Goal: Communication & Community: Answer question/provide support

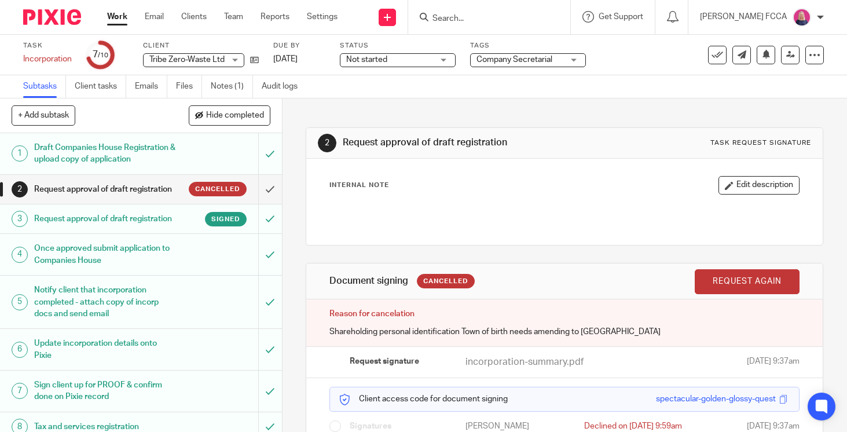
scroll to position [69, 0]
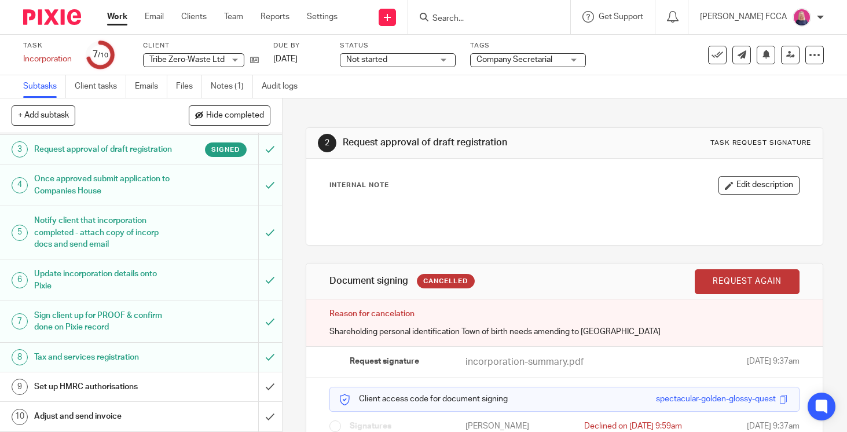
click at [51, 13] on img at bounding box center [52, 17] width 58 height 16
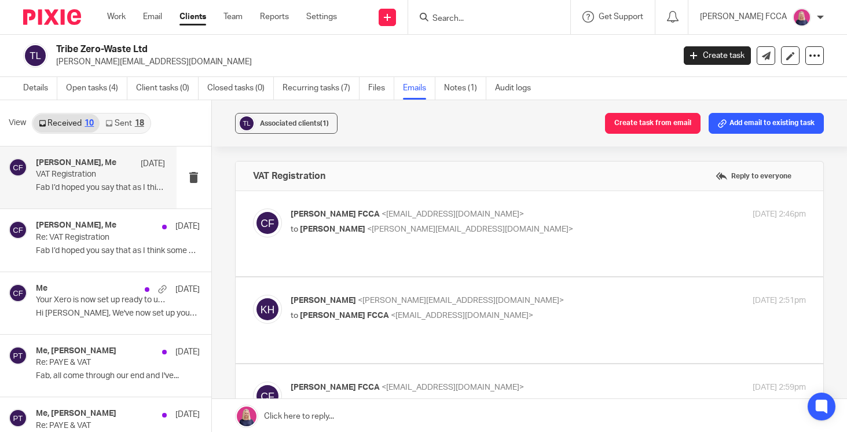
scroll to position [197, 0]
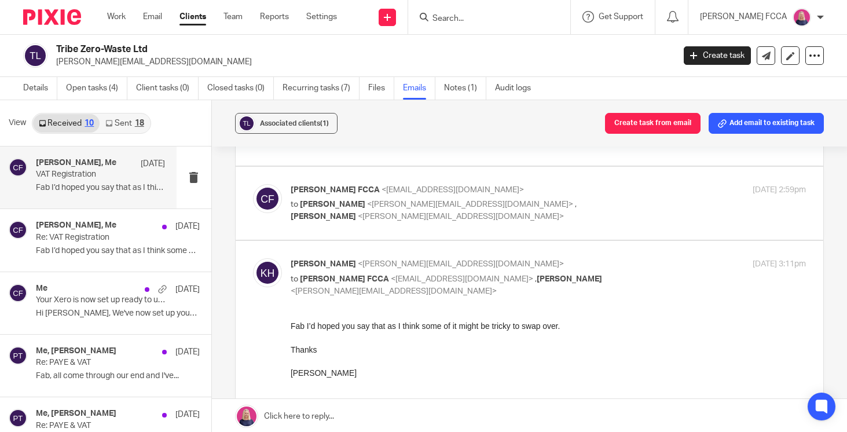
click at [458, 86] on link "Notes (1)" at bounding box center [465, 88] width 42 height 23
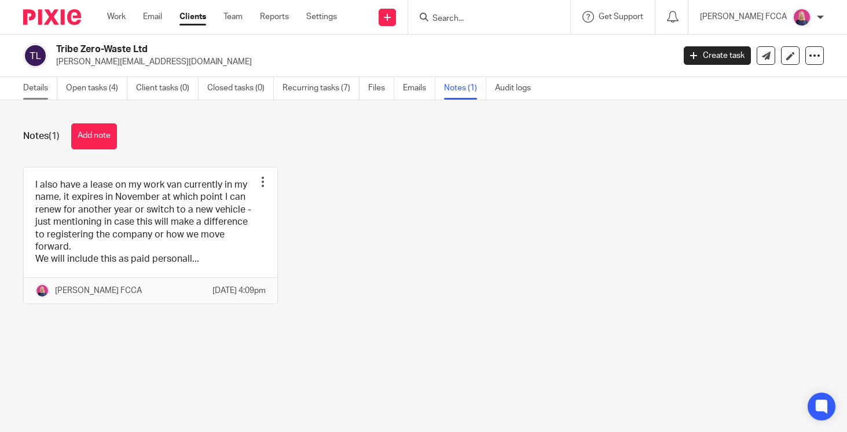
click at [31, 89] on link "Details" at bounding box center [40, 88] width 34 height 23
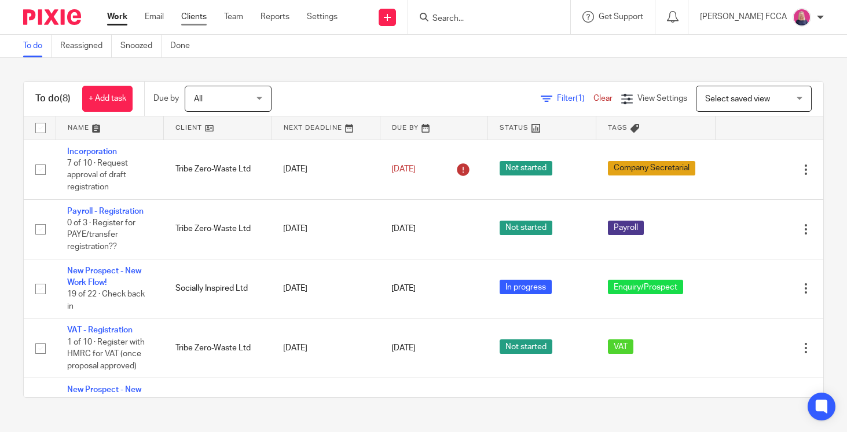
click at [190, 19] on link "Clients" at bounding box center [193, 17] width 25 height 12
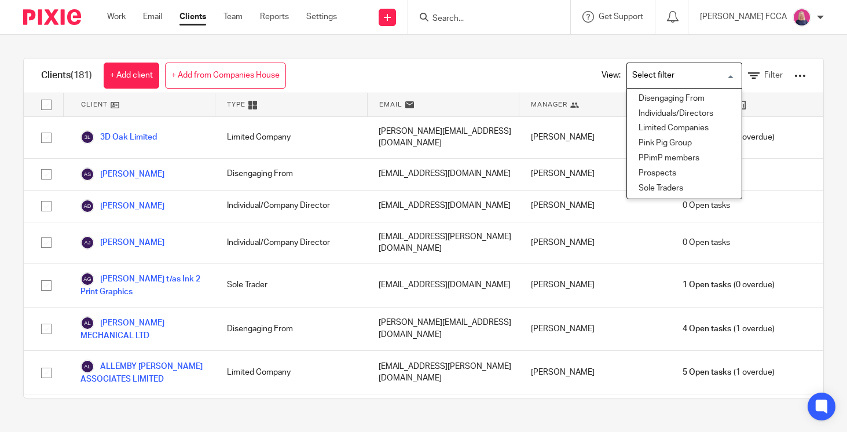
click at [702, 68] on input "Search for option" at bounding box center [681, 75] width 107 height 20
click at [664, 128] on li "Limited Companies" at bounding box center [684, 128] width 115 height 15
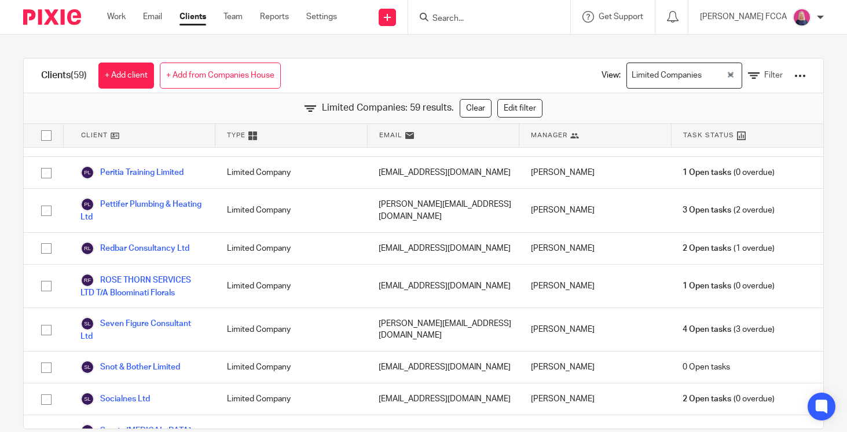
scroll to position [1567, 0]
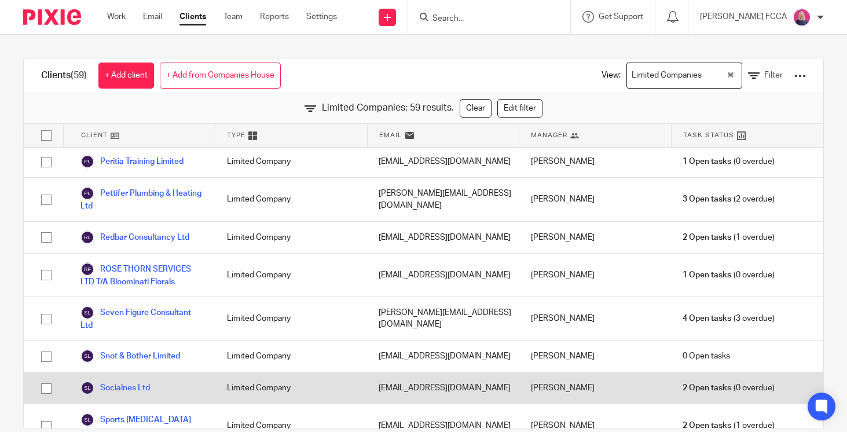
click at [45, 377] on input "checkbox" at bounding box center [46, 388] width 22 height 22
checkbox input "true"
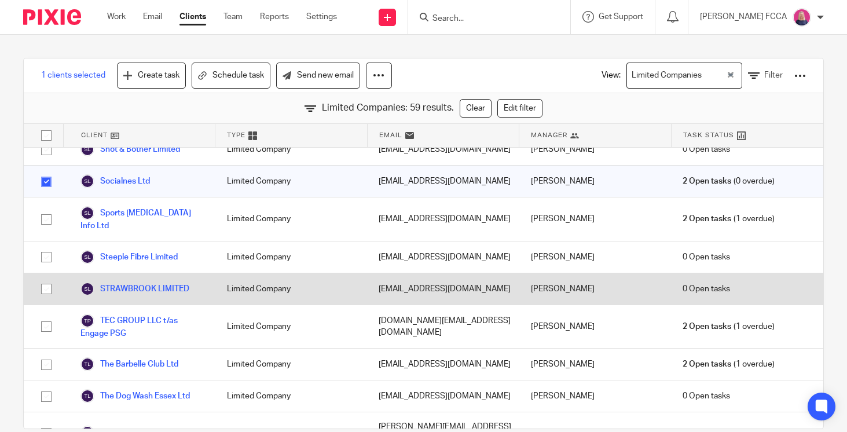
scroll to position [1776, 0]
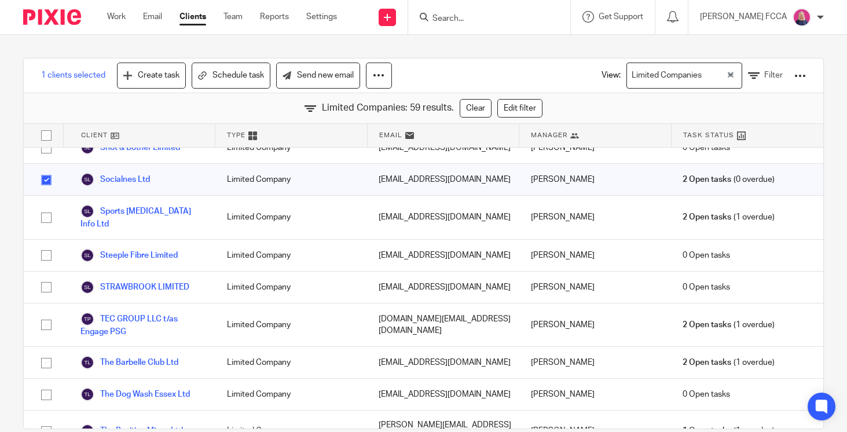
checkbox input "true"
click at [311, 77] on link "Send new email" at bounding box center [318, 75] width 84 height 26
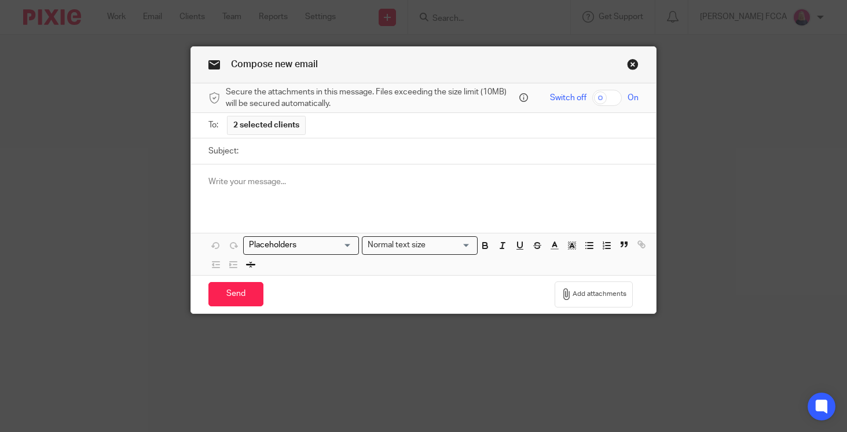
click at [266, 149] on input "Subject:" at bounding box center [441, 151] width 394 height 26
type input "Your DD"
click at [342, 243] on input "Search for option" at bounding box center [298, 245] width 107 height 12
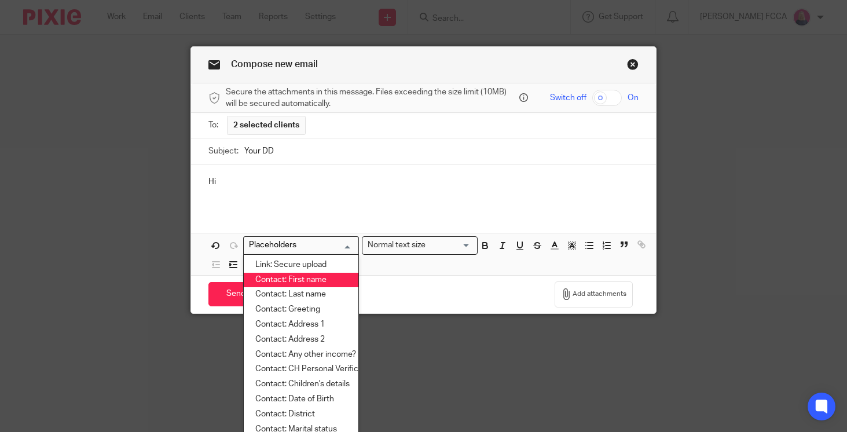
click at [309, 279] on li "Contact: First name" at bounding box center [301, 280] width 115 height 15
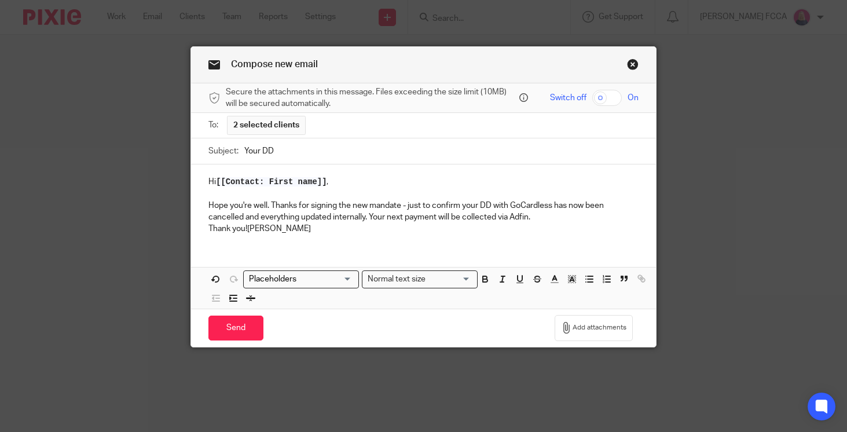
click at [208, 231] on p "Thank you!Cheryl" at bounding box center [423, 229] width 430 height 12
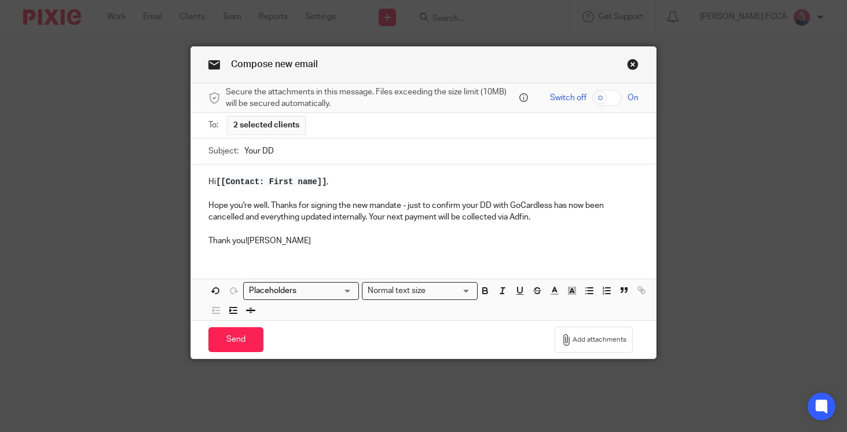
click at [249, 241] on p "Thank you!Cheryl" at bounding box center [423, 241] width 430 height 12
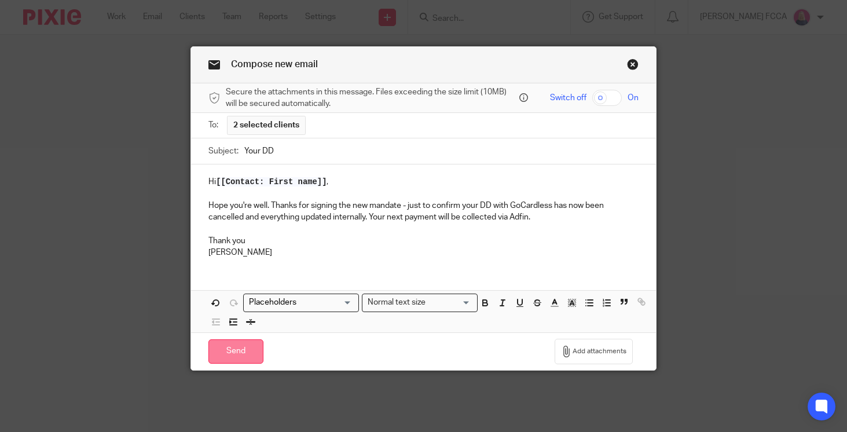
click at [230, 354] on input "Send" at bounding box center [235, 351] width 55 height 25
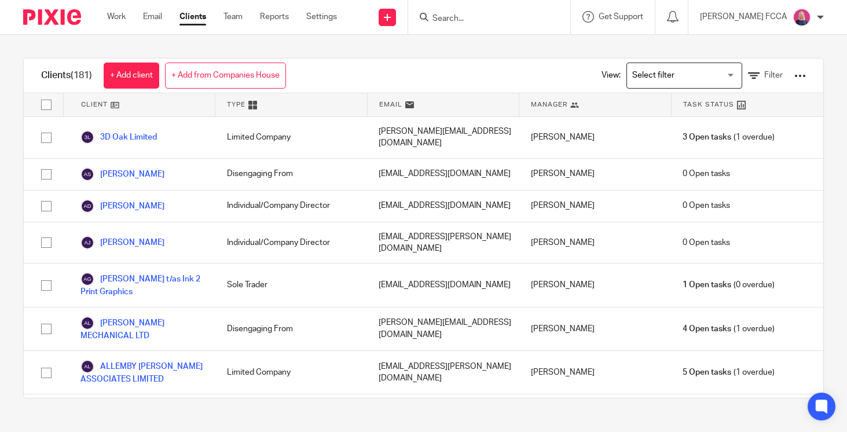
click at [61, 21] on img at bounding box center [52, 17] width 58 height 16
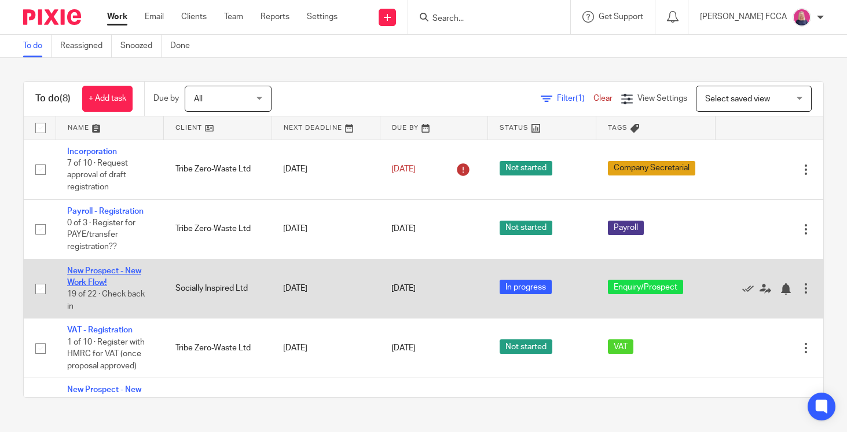
click at [93, 277] on link "New Prospect - New Work Flow!" at bounding box center [104, 277] width 74 height 20
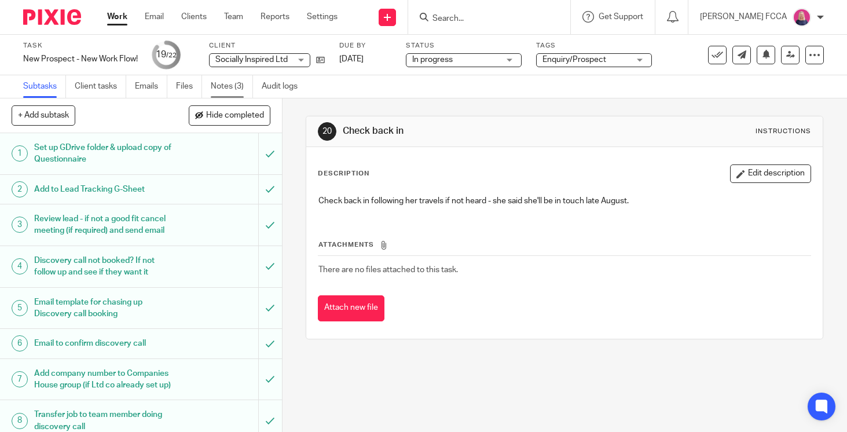
click at [221, 87] on link "Notes (3)" at bounding box center [232, 86] width 42 height 23
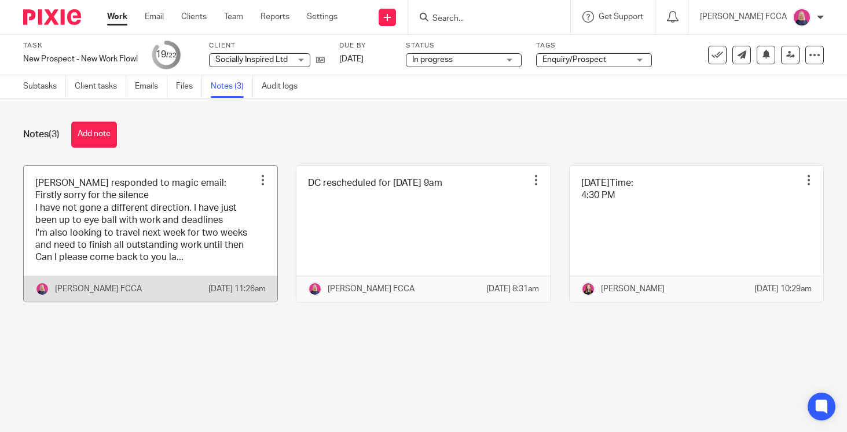
click at [163, 222] on link at bounding box center [150, 233] width 253 height 136
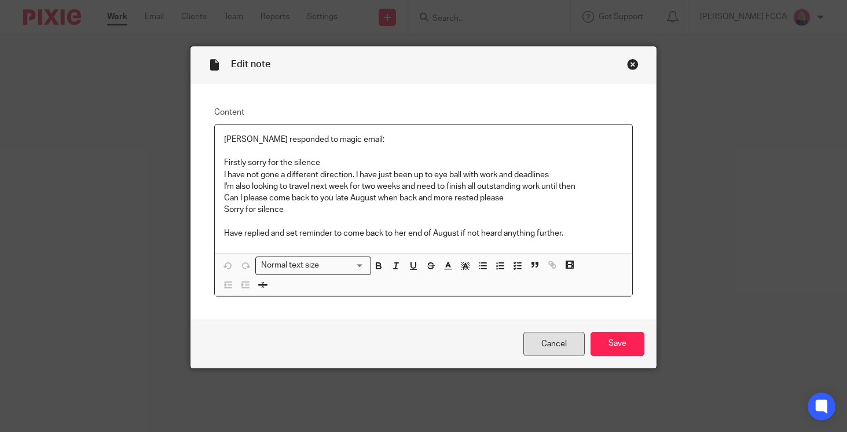
click at [541, 340] on link "Cancel" at bounding box center [553, 344] width 61 height 25
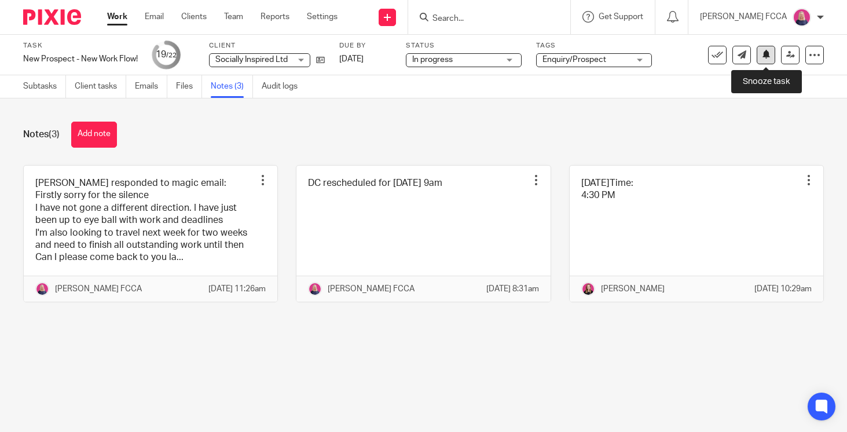
click at [765, 53] on icon at bounding box center [765, 54] width 9 height 9
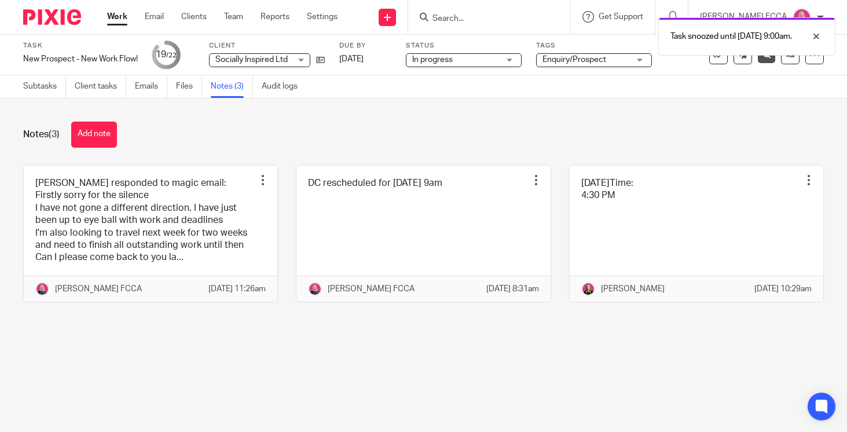
click at [53, 13] on img at bounding box center [52, 17] width 58 height 16
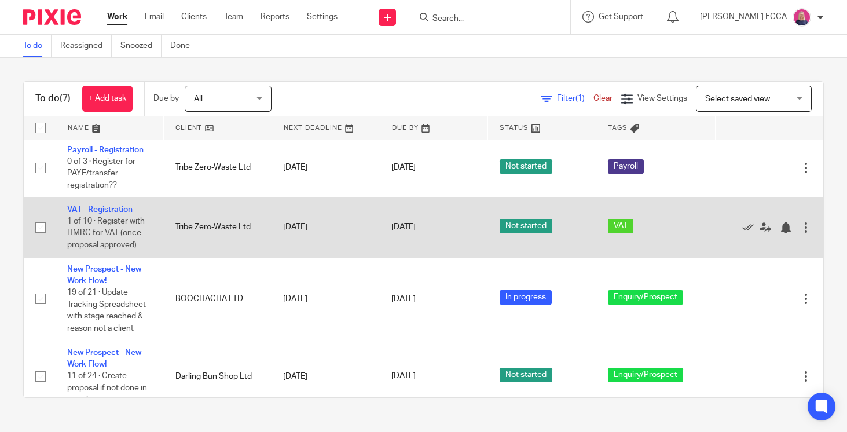
scroll to position [126, 0]
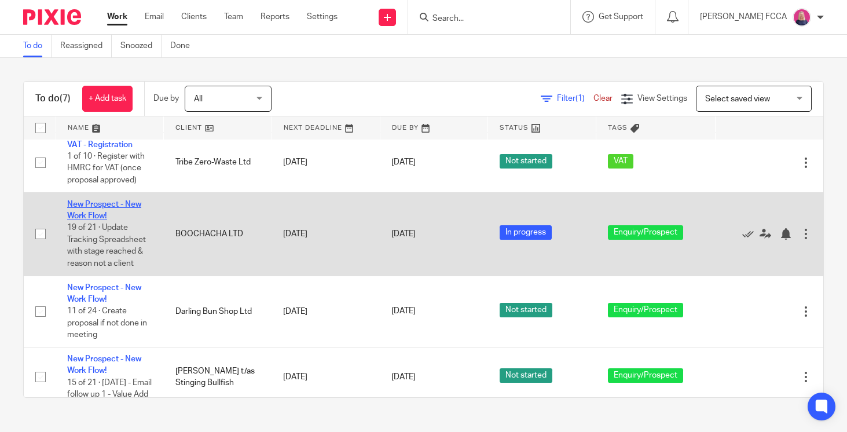
click at [88, 220] on link "New Prospect - New Work Flow!" at bounding box center [104, 210] width 74 height 20
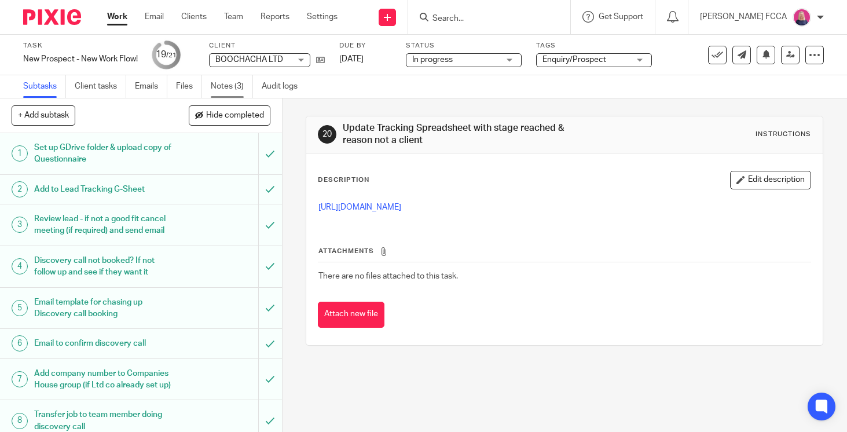
click at [222, 86] on link "Notes (3)" at bounding box center [232, 86] width 42 height 23
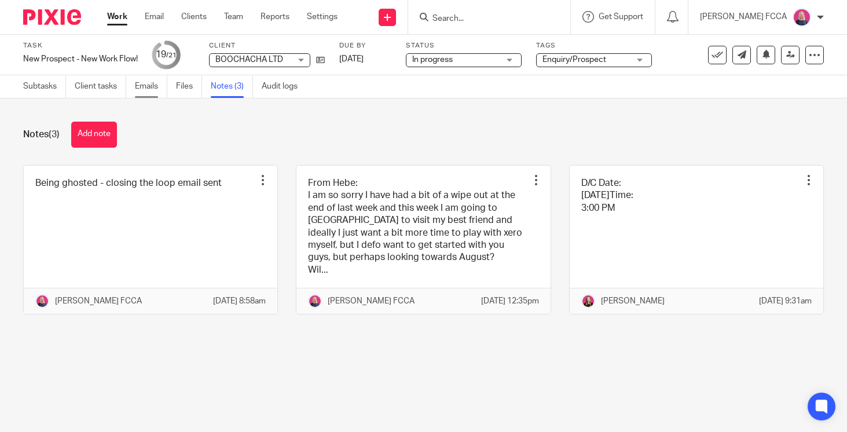
click at [147, 85] on link "Emails" at bounding box center [151, 86] width 32 height 23
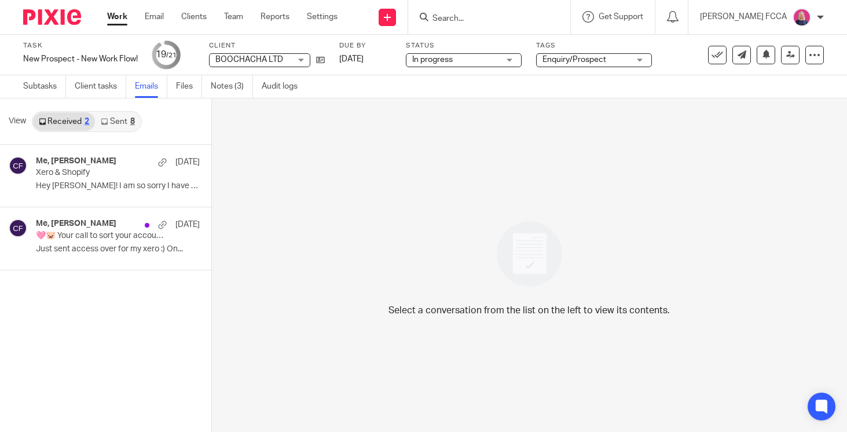
click at [131, 122] on div "8" at bounding box center [132, 121] width 5 height 8
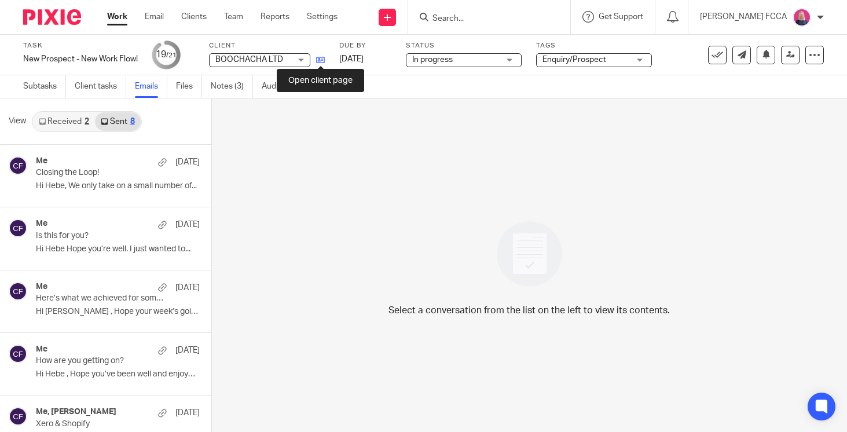
click at [322, 57] on icon at bounding box center [320, 60] width 9 height 9
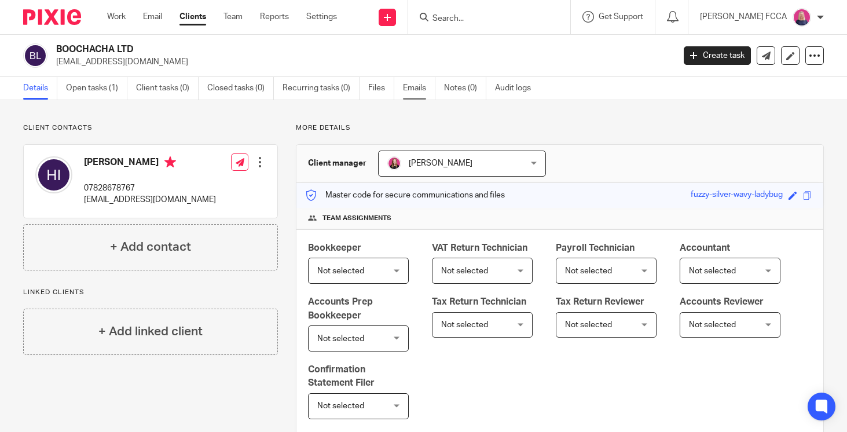
click at [417, 87] on link "Emails" at bounding box center [419, 88] width 32 height 23
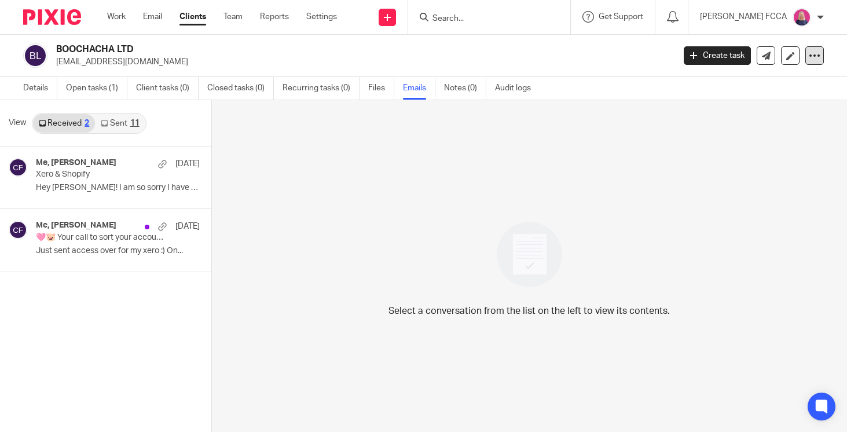
click at [816, 58] on icon at bounding box center [814, 56] width 12 height 12
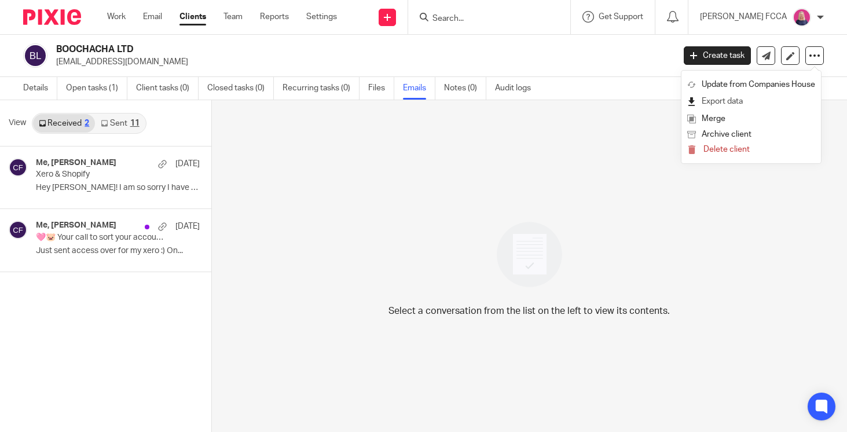
click at [718, 101] on link "Export data" at bounding box center [751, 101] width 128 height 17
click at [36, 88] on link "Details" at bounding box center [40, 88] width 34 height 23
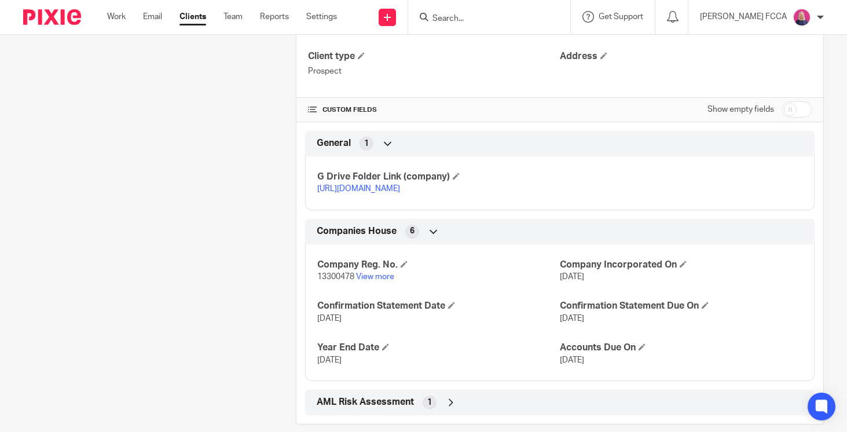
scroll to position [449, 0]
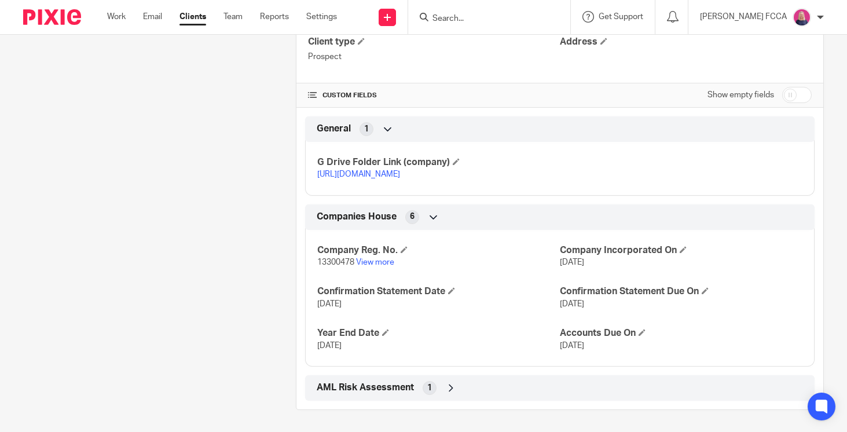
click at [380, 175] on link "[URL][DOMAIN_NAME]" at bounding box center [358, 174] width 83 height 8
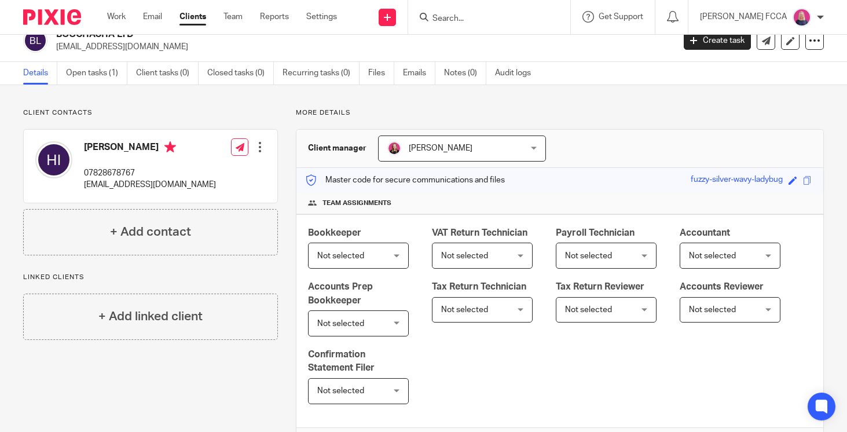
scroll to position [0, 0]
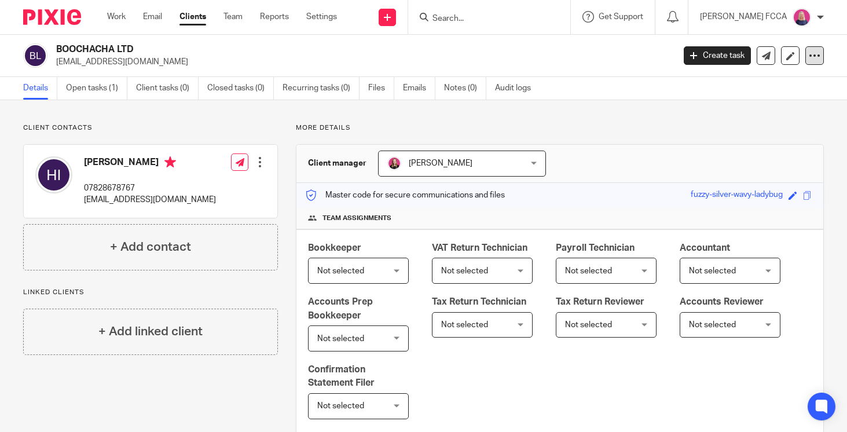
click at [817, 54] on icon at bounding box center [814, 56] width 12 height 12
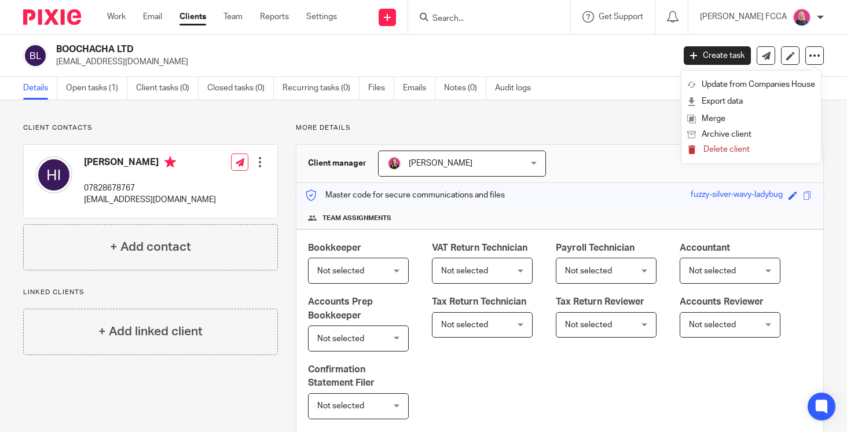
click at [714, 146] on span "Delete client" at bounding box center [726, 149] width 46 height 8
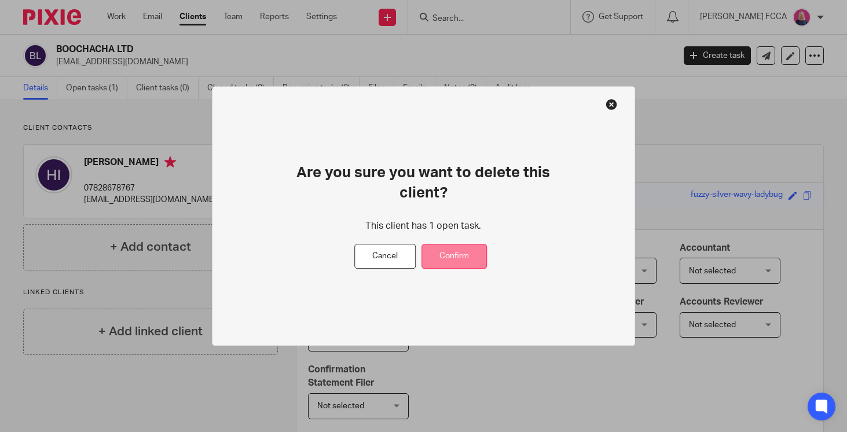
click at [464, 255] on button "Confirm" at bounding box center [453, 256] width 65 height 25
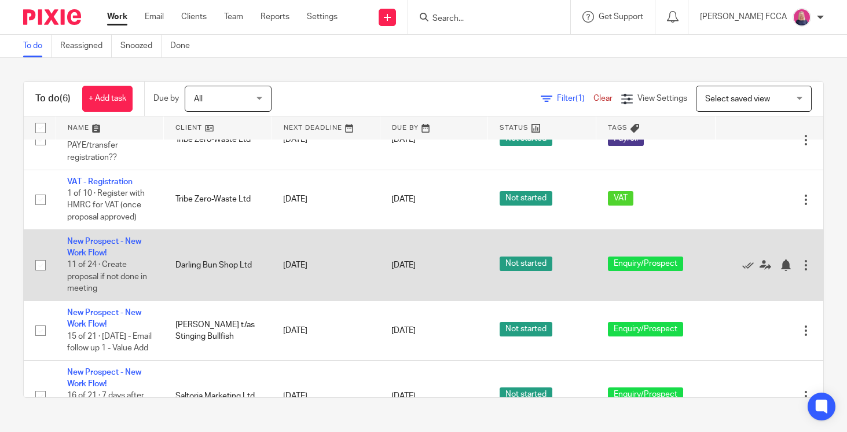
scroll to position [146, 0]
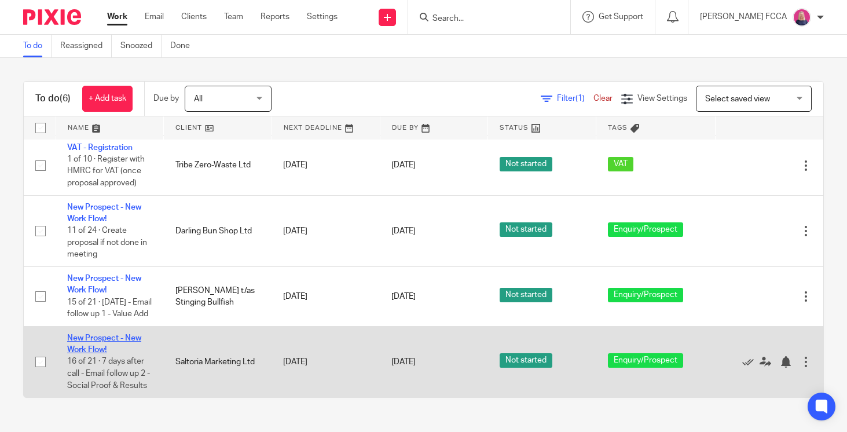
click at [101, 334] on link "New Prospect - New Work Flow!" at bounding box center [104, 344] width 74 height 20
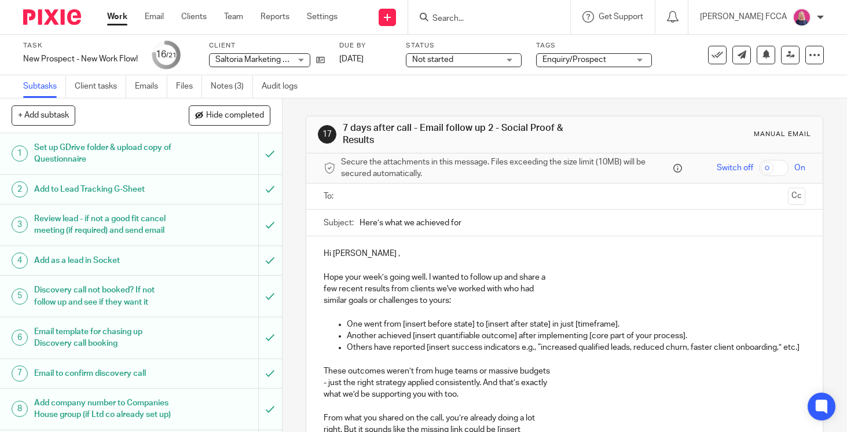
click at [46, 19] on img at bounding box center [52, 17] width 58 height 16
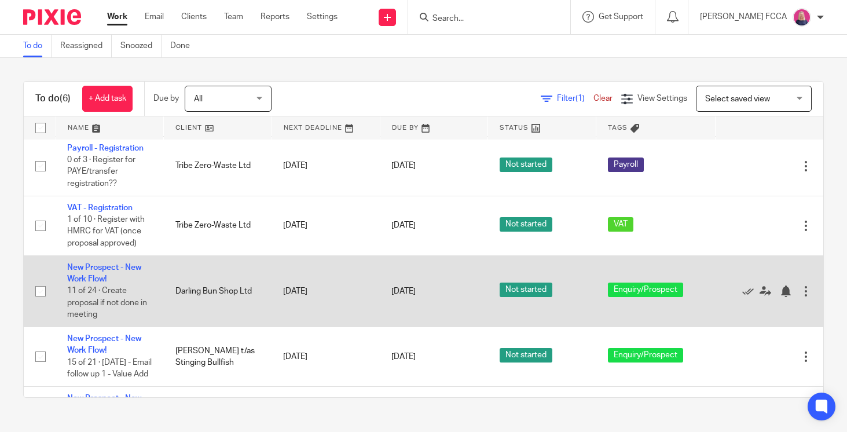
scroll to position [69, 0]
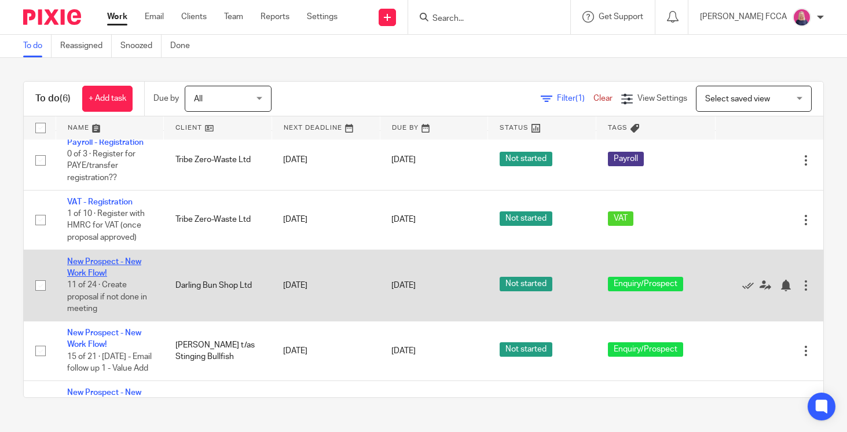
click at [81, 270] on link "New Prospect - New Work Flow!" at bounding box center [104, 267] width 74 height 20
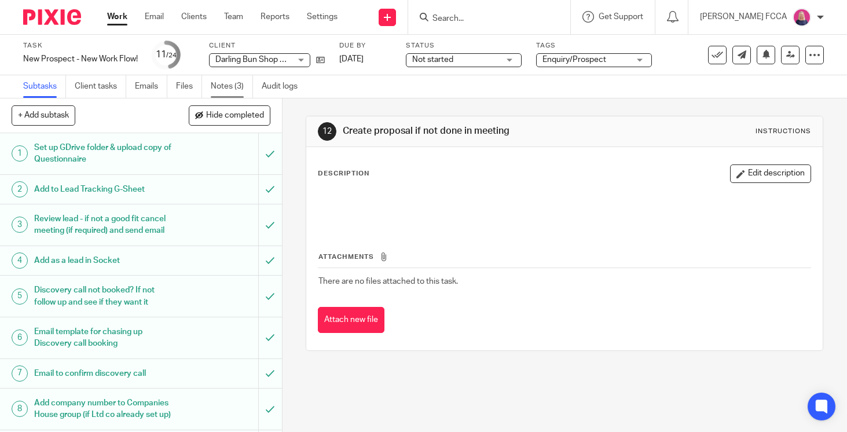
click at [230, 86] on link "Notes (3)" at bounding box center [232, 86] width 42 height 23
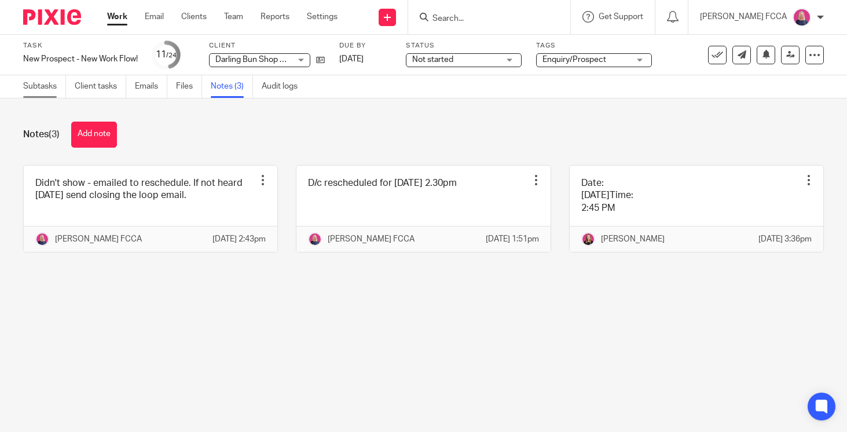
click at [34, 86] on link "Subtasks" at bounding box center [44, 86] width 43 height 23
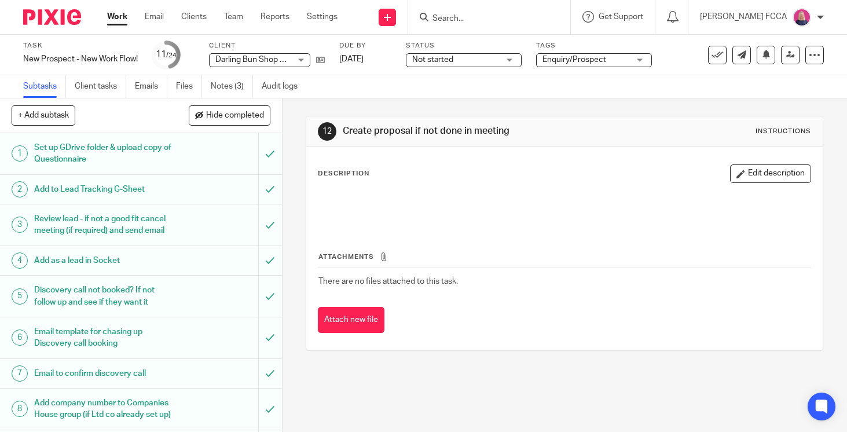
click at [54, 14] on img at bounding box center [52, 17] width 58 height 16
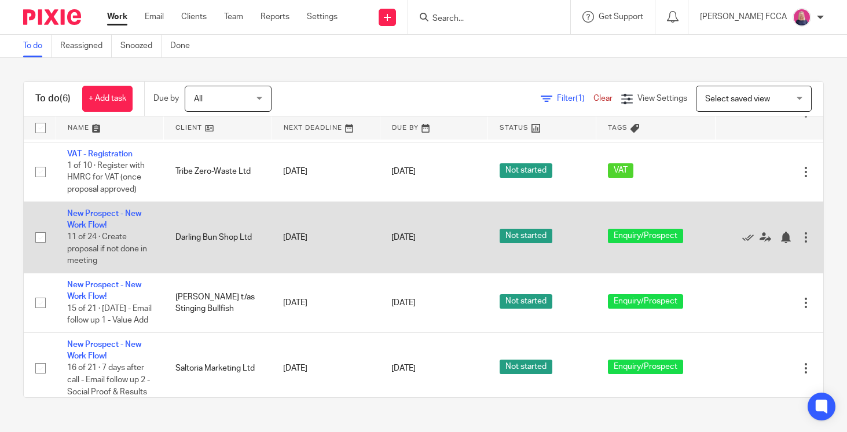
scroll to position [133, 0]
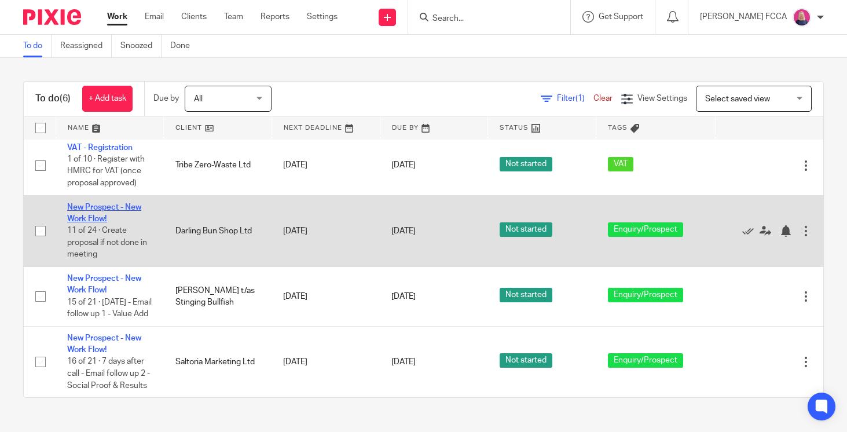
click at [93, 205] on link "New Prospect - New Work Flow!" at bounding box center [104, 213] width 74 height 20
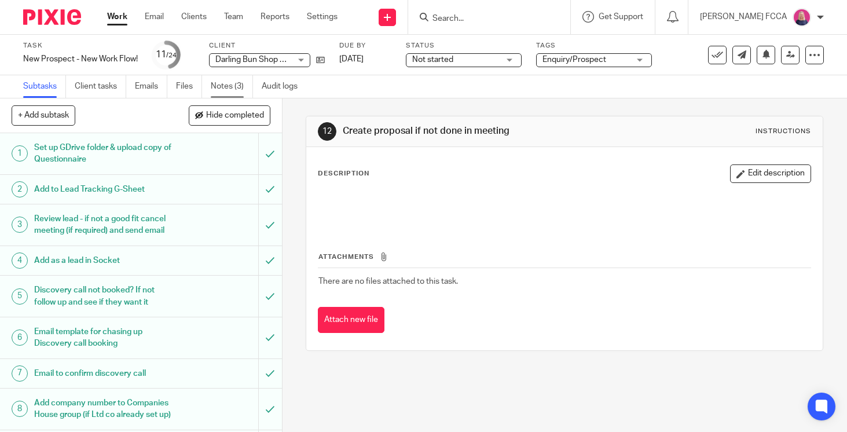
click at [226, 86] on link "Notes (3)" at bounding box center [232, 86] width 42 height 23
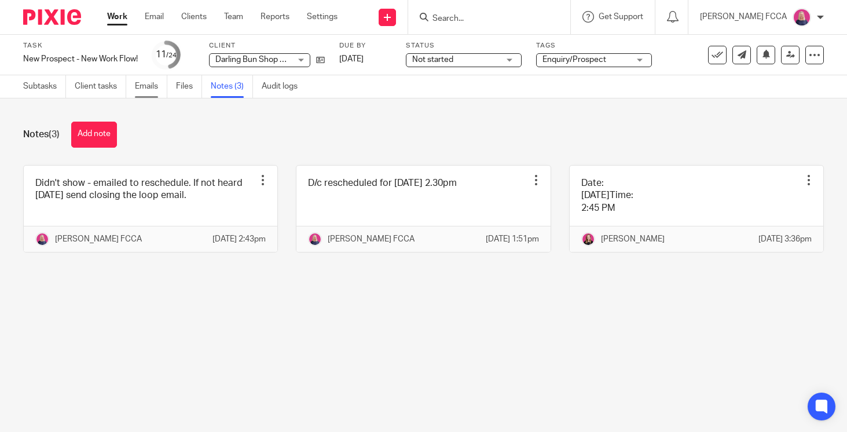
click at [145, 84] on link "Emails" at bounding box center [151, 86] width 32 height 23
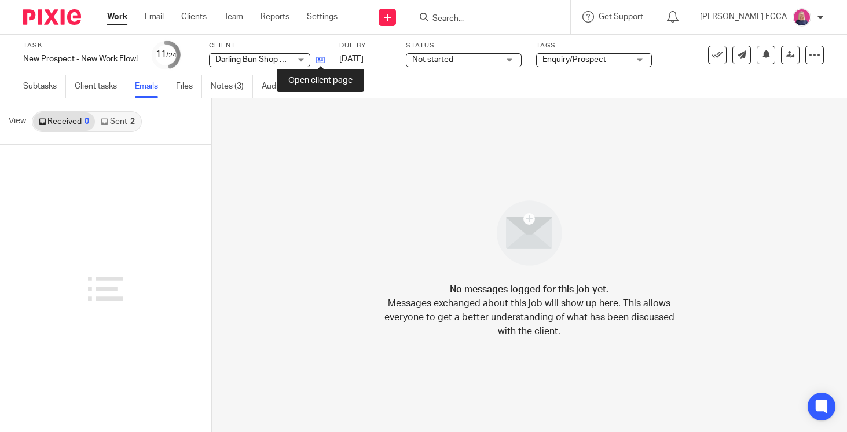
click at [319, 59] on icon at bounding box center [320, 60] width 9 height 9
click at [36, 86] on link "Subtasks" at bounding box center [44, 86] width 43 height 23
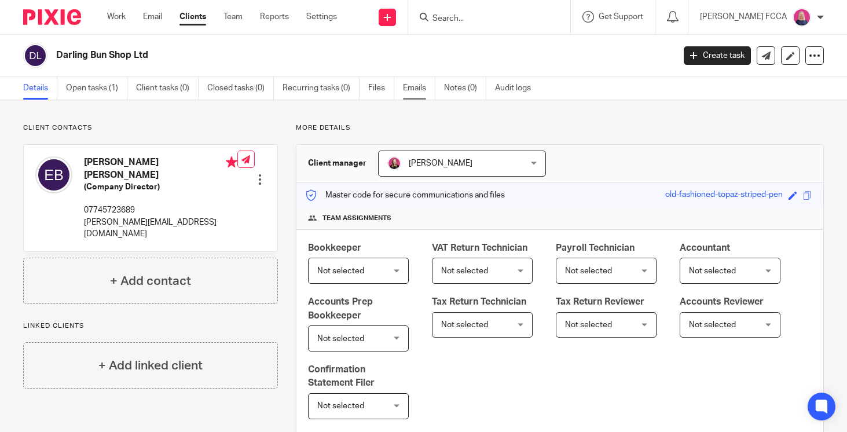
click at [414, 89] on link "Emails" at bounding box center [419, 88] width 32 height 23
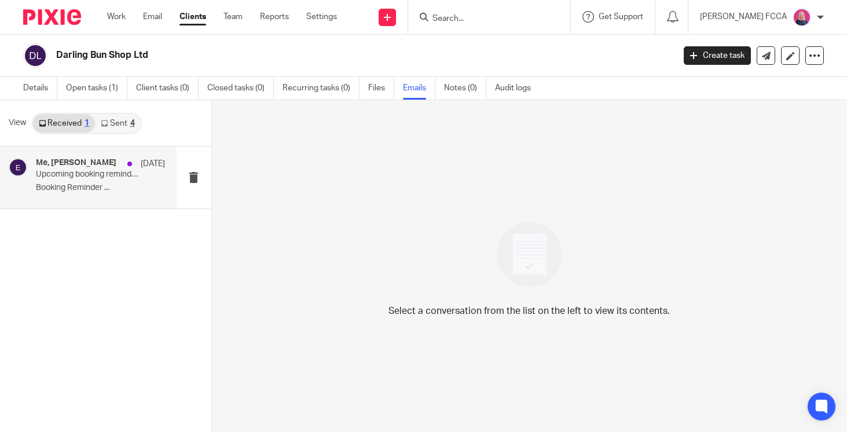
click at [72, 176] on p "Upcoming booking reminder - PPF Discovery Call" at bounding box center [87, 175] width 103 height 10
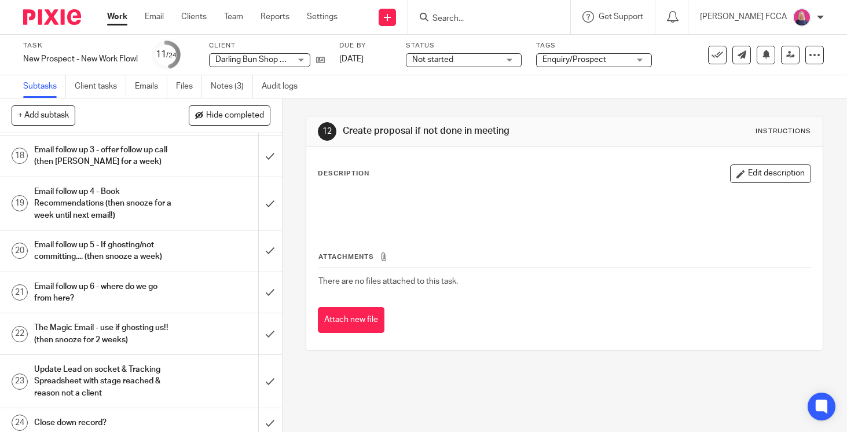
scroll to position [651, 0]
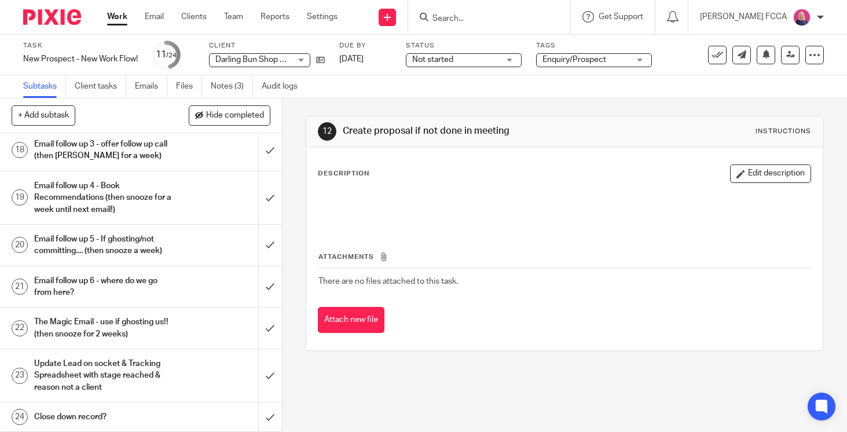
click at [160, 323] on h1 "The Magic Email - use if ghosting us!! (then snooze for 2 weeks)" at bounding box center [105, 328] width 142 height 30
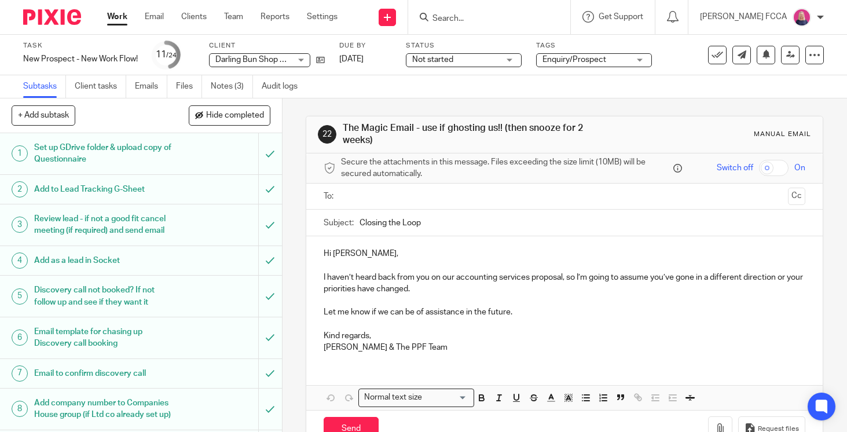
click at [413, 196] on input "text" at bounding box center [564, 196] width 438 height 13
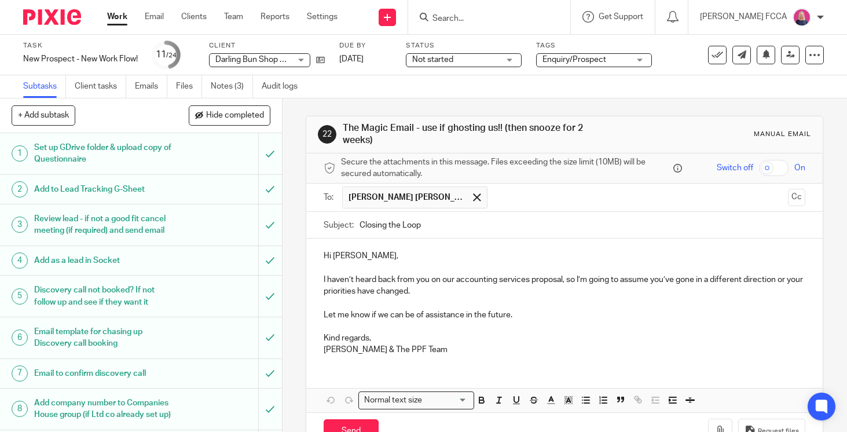
click at [556, 281] on p "I haven’t heard back from you on our accounting services proposal, so I’m going…" at bounding box center [563, 286] width 481 height 24
drag, startPoint x: 565, startPoint y: 281, endPoint x: 433, endPoint y: 283, distance: 131.9
click at [433, 282] on p "I haven’t heard back from you on our accounting services proposal, so I’m going…" at bounding box center [563, 286] width 481 height 24
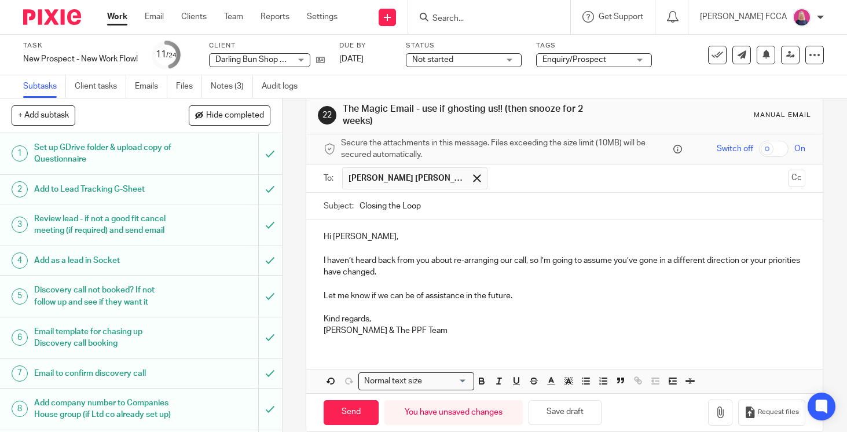
scroll to position [36, 0]
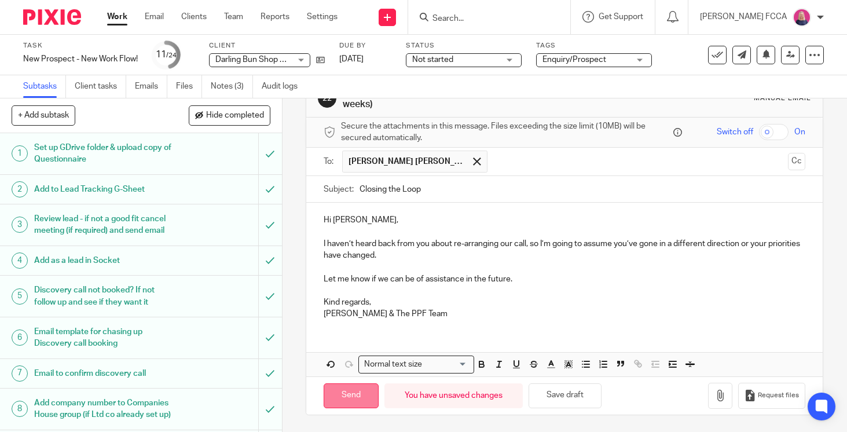
click at [340, 391] on input "Send" at bounding box center [350, 395] width 55 height 25
type input "Sent"
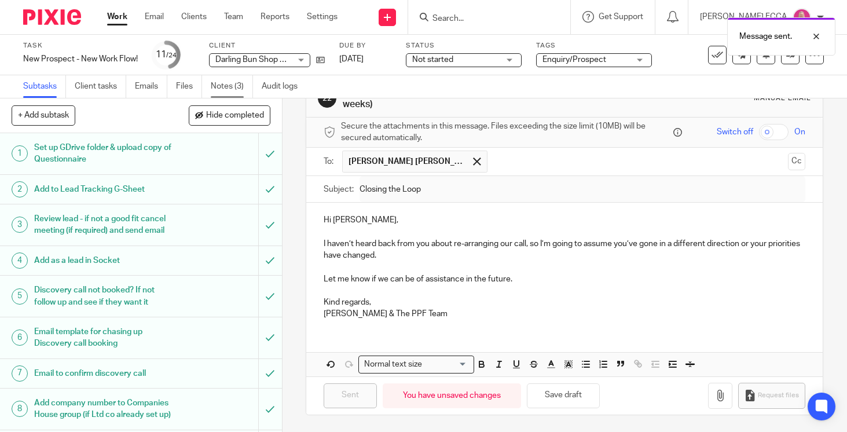
click at [222, 86] on link "Notes (3)" at bounding box center [232, 86] width 42 height 23
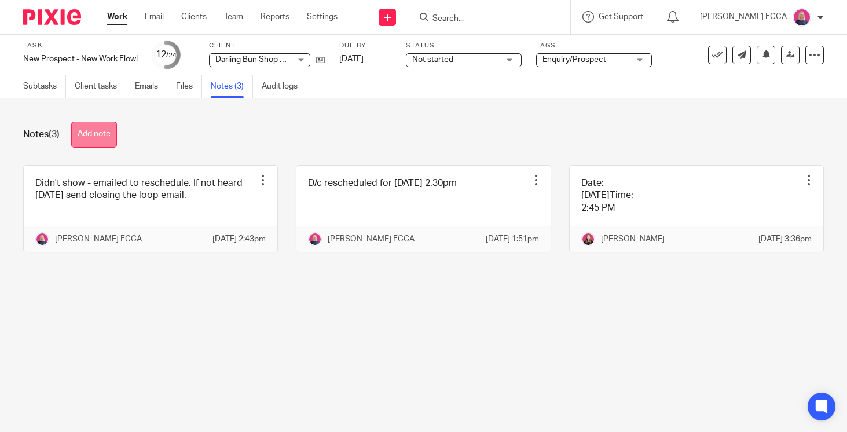
click at [88, 134] on button "Add note" at bounding box center [94, 135] width 46 height 26
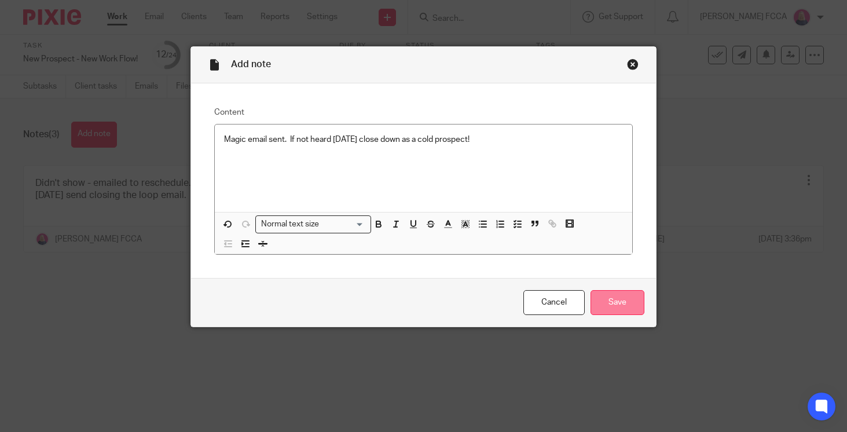
click at [613, 303] on input "Save" at bounding box center [617, 302] width 54 height 25
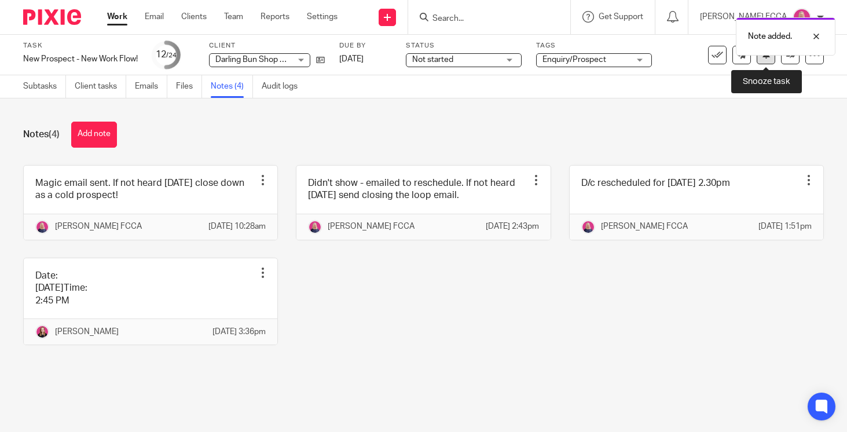
click at [765, 58] on icon at bounding box center [765, 54] width 9 height 9
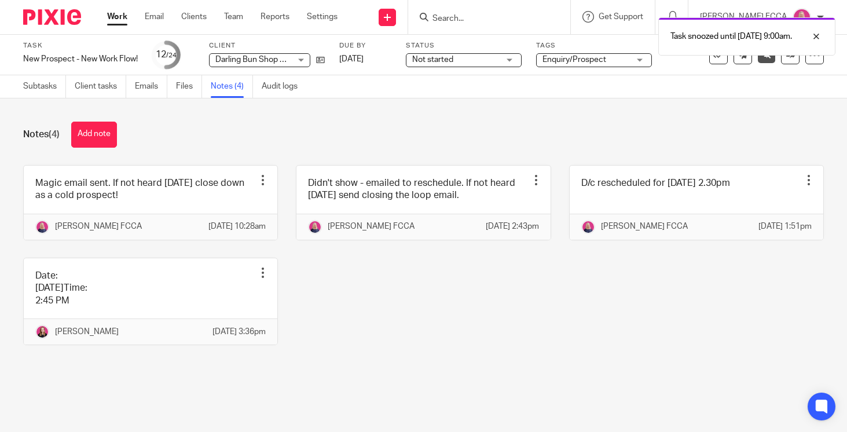
click at [39, 17] on img at bounding box center [52, 17] width 58 height 16
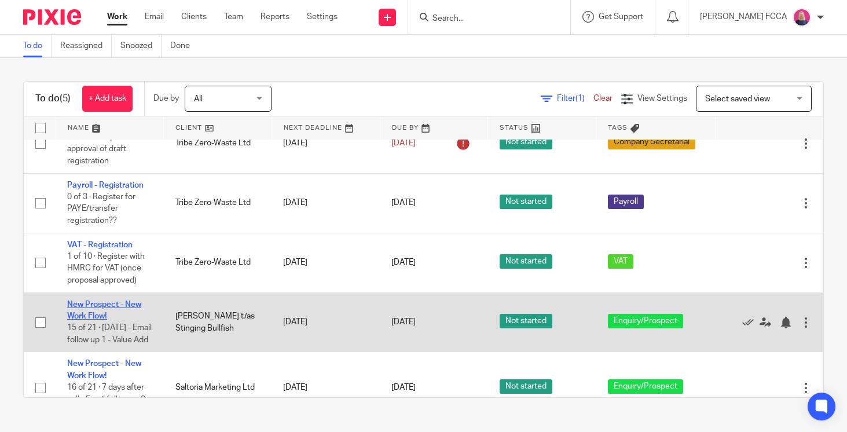
scroll to position [72, 0]
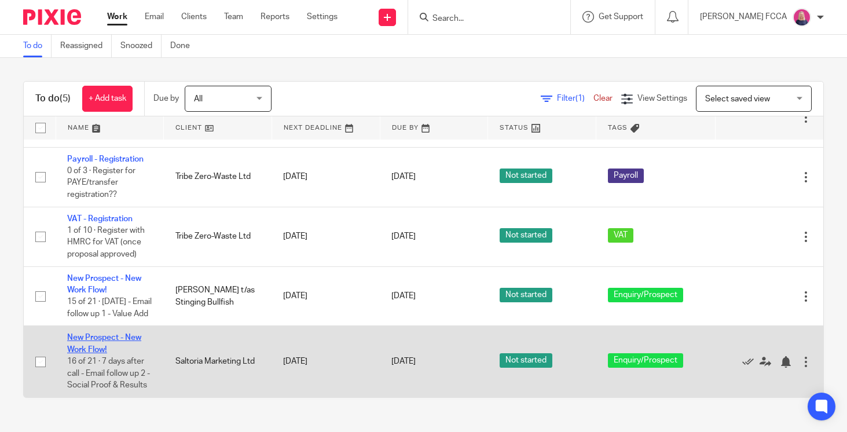
click at [102, 337] on link "New Prospect - New Work Flow!" at bounding box center [104, 343] width 74 height 20
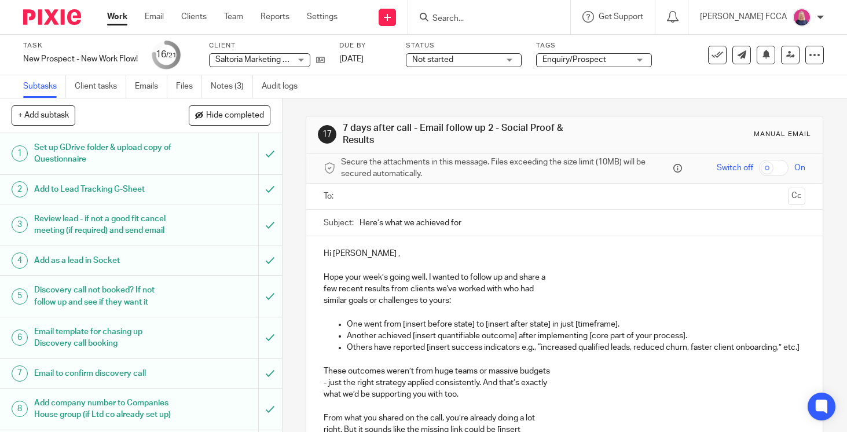
click at [407, 193] on input "text" at bounding box center [564, 196] width 438 height 13
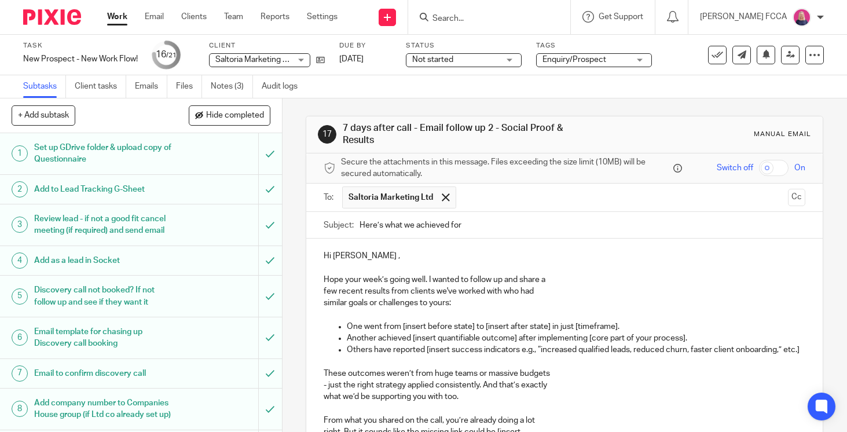
drag, startPoint x: 361, startPoint y: 225, endPoint x: 494, endPoint y: 222, distance: 132.5
click at [494, 222] on input "Here’s what we achieved for" at bounding box center [582, 225] width 446 height 26
type input "Check In"
click at [358, 280] on p "Hope your week’s going well. I wanted to follow up and share a" at bounding box center [563, 280] width 481 height 12
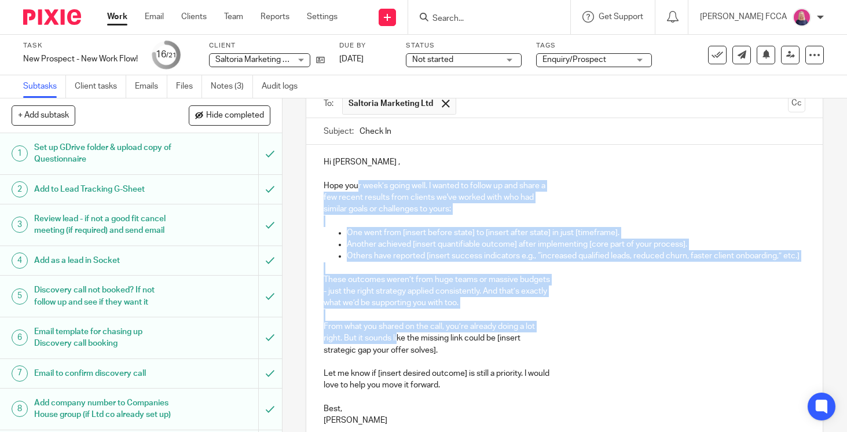
scroll to position [95, 0]
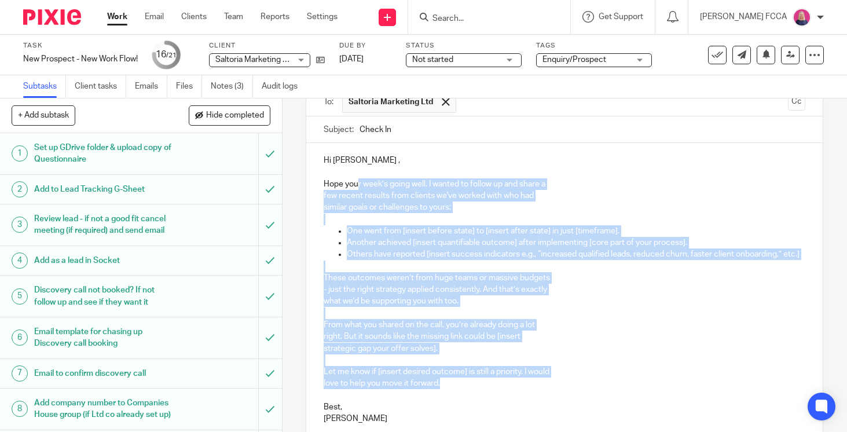
drag, startPoint x: 358, startPoint y: 280, endPoint x: 450, endPoint y: 384, distance: 139.0
click at [450, 384] on div "Hi Sally , Hope your week’s going well. I wanted to follow up and share a few r…" at bounding box center [564, 288] width 516 height 290
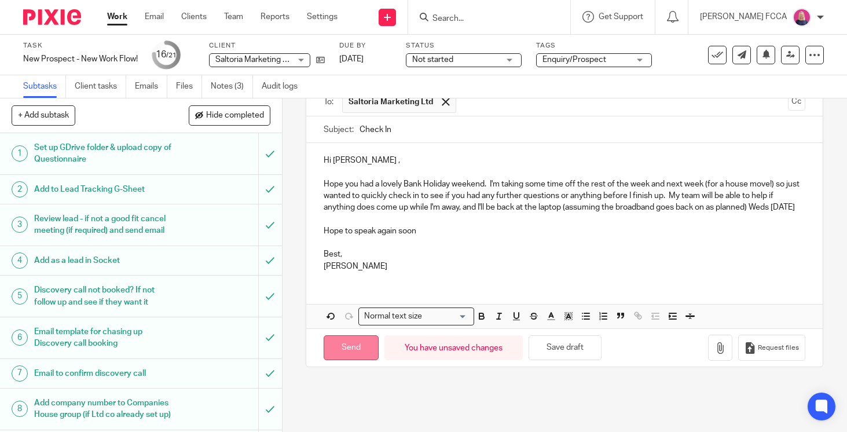
click at [347, 358] on input "Send" at bounding box center [350, 347] width 55 height 25
type input "Sent"
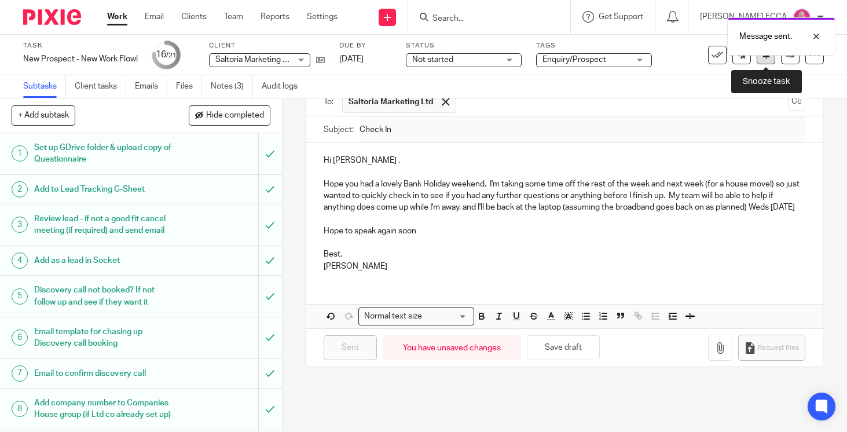
click at [767, 60] on button at bounding box center [765, 55] width 19 height 19
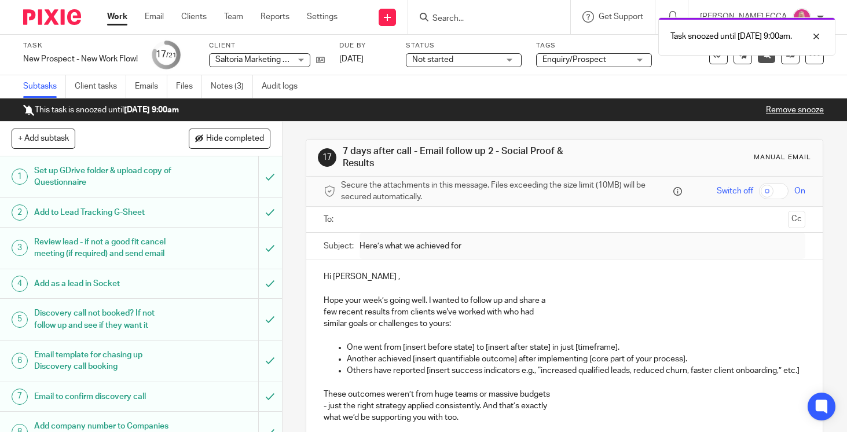
click at [46, 17] on img at bounding box center [52, 17] width 58 height 16
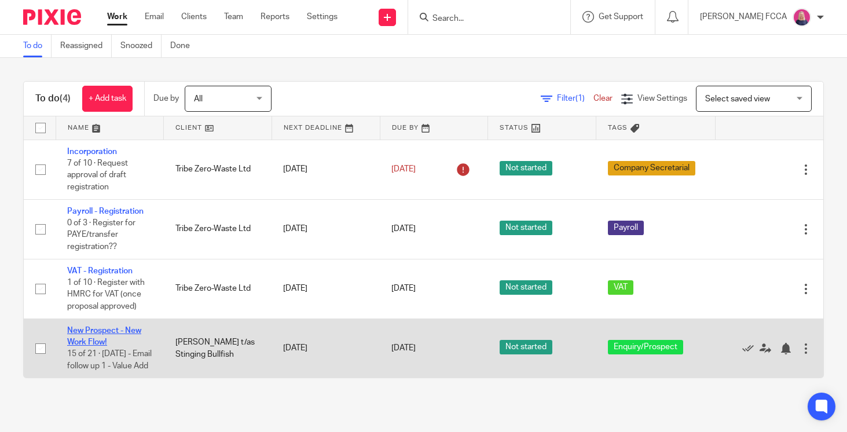
click at [97, 337] on link "New Prospect - New Work Flow!" at bounding box center [104, 336] width 74 height 20
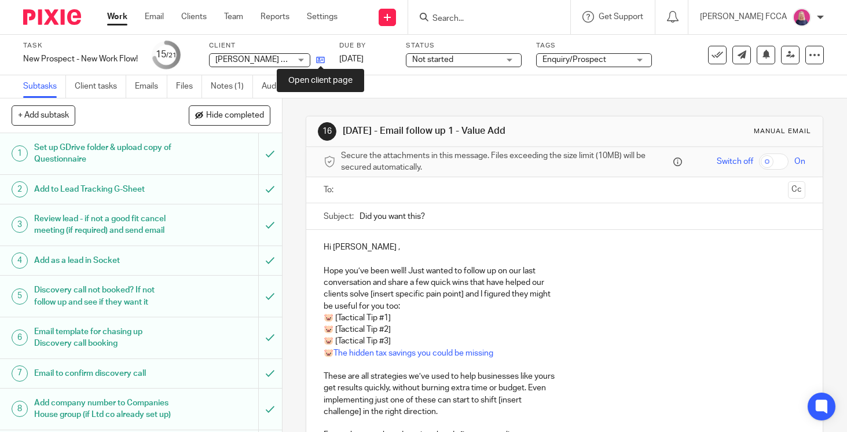
click at [319, 57] on icon at bounding box center [320, 60] width 9 height 9
click at [427, 275] on p "Hope you’ve been well! Just wanted to follow up on our last" at bounding box center [563, 271] width 481 height 12
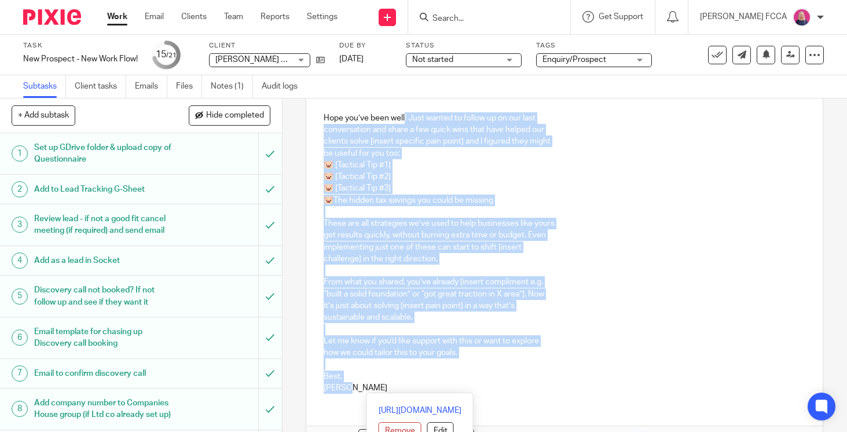
scroll to position [164, 0]
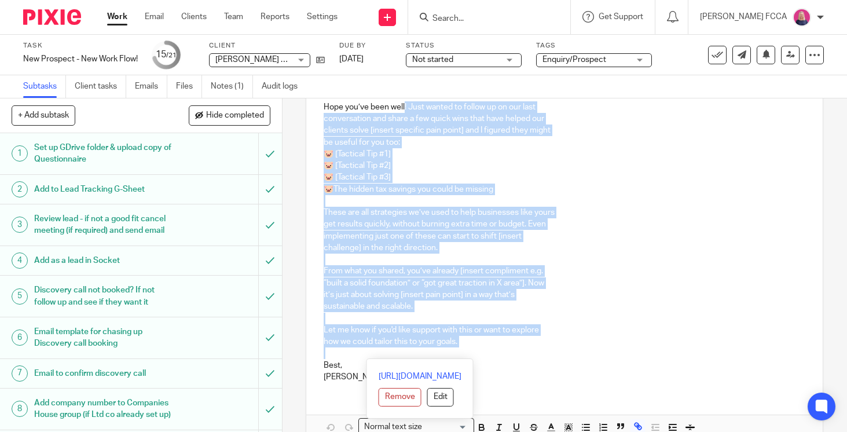
drag, startPoint x: 405, startPoint y: 271, endPoint x: 439, endPoint y: 358, distance: 92.7
click at [439, 358] on div "Hi Ashley , Hope you’ve been well! Just wanted to follow up on our last convers…" at bounding box center [564, 252] width 516 height 373
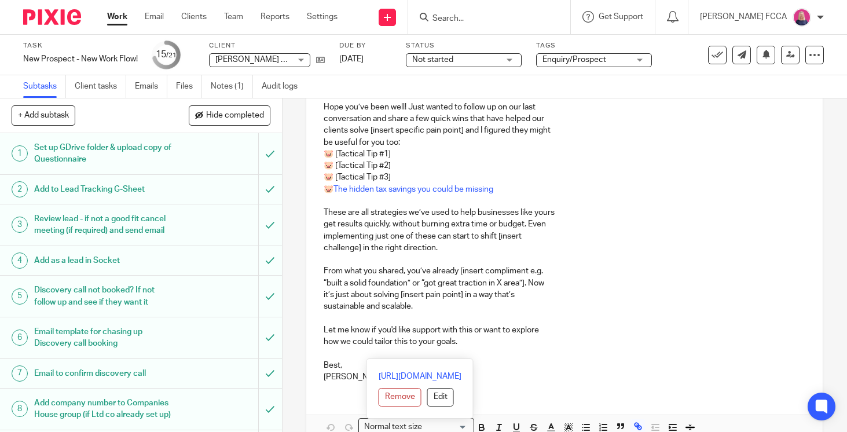
scroll to position [139, 0]
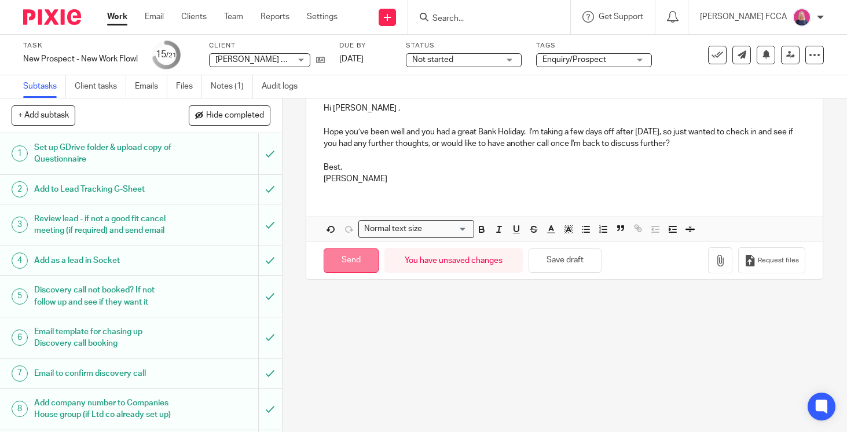
click at [344, 259] on input "Send" at bounding box center [350, 260] width 55 height 25
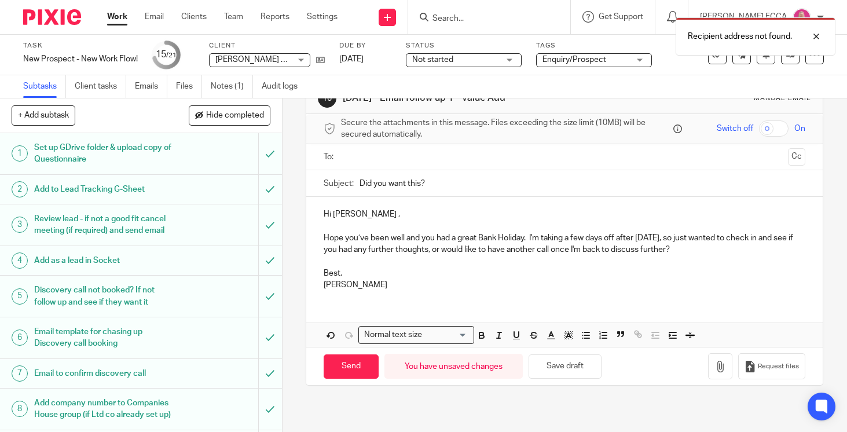
scroll to position [0, 0]
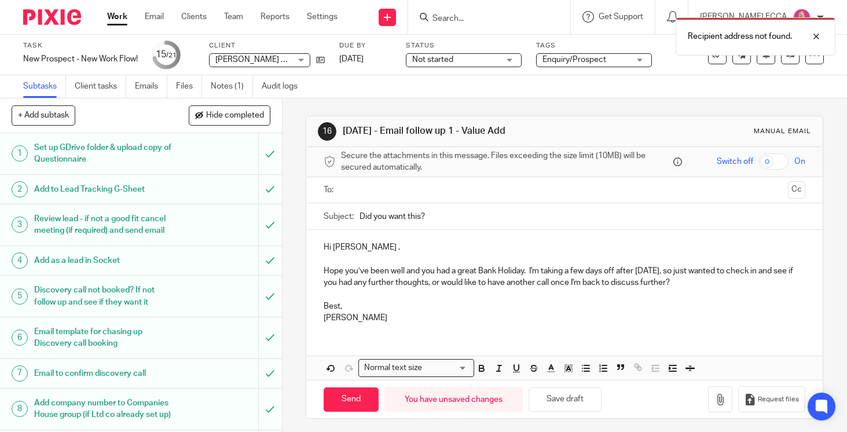
click at [401, 190] on input "text" at bounding box center [564, 189] width 438 height 13
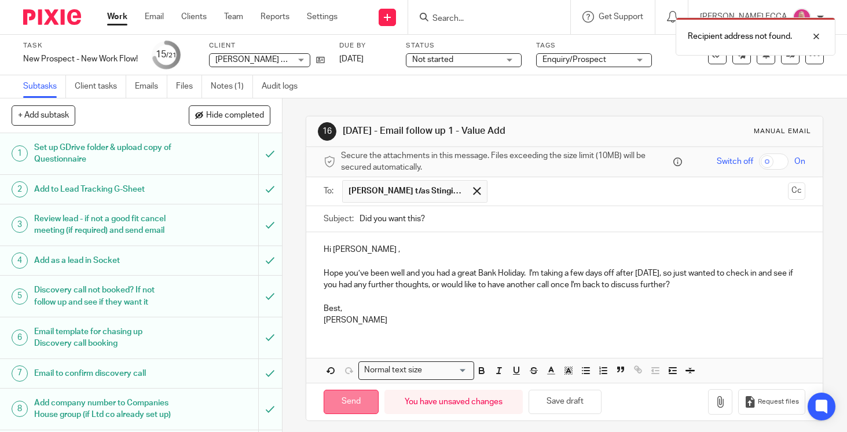
click at [346, 398] on input "Send" at bounding box center [350, 401] width 55 height 25
type input "Sent"
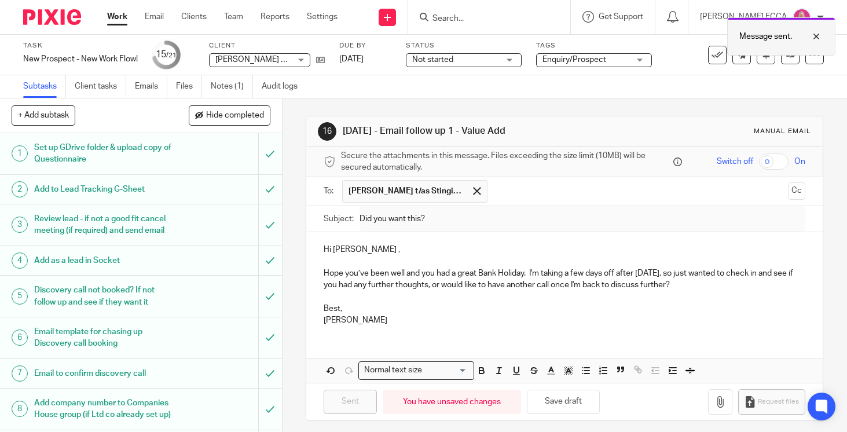
click at [816, 34] on div at bounding box center [807, 37] width 31 height 14
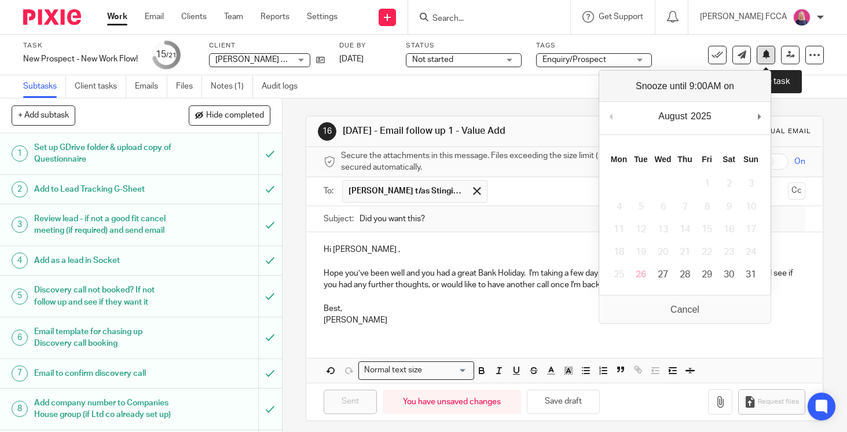
click at [767, 53] on icon at bounding box center [765, 54] width 9 height 9
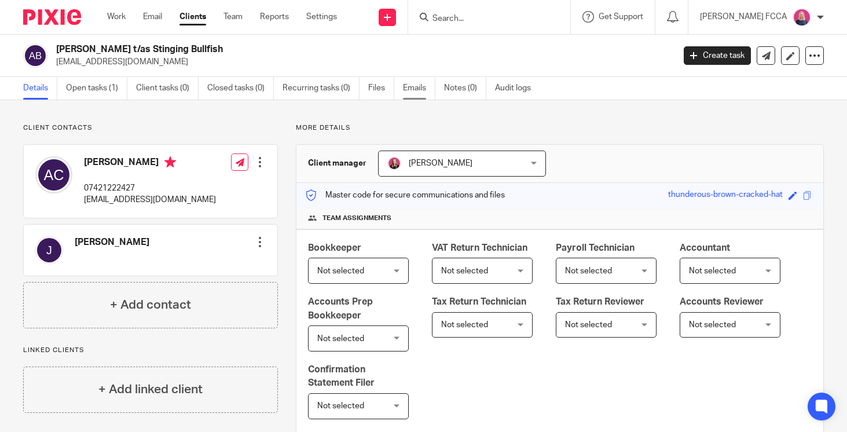
click at [413, 90] on link "Emails" at bounding box center [419, 88] width 32 height 23
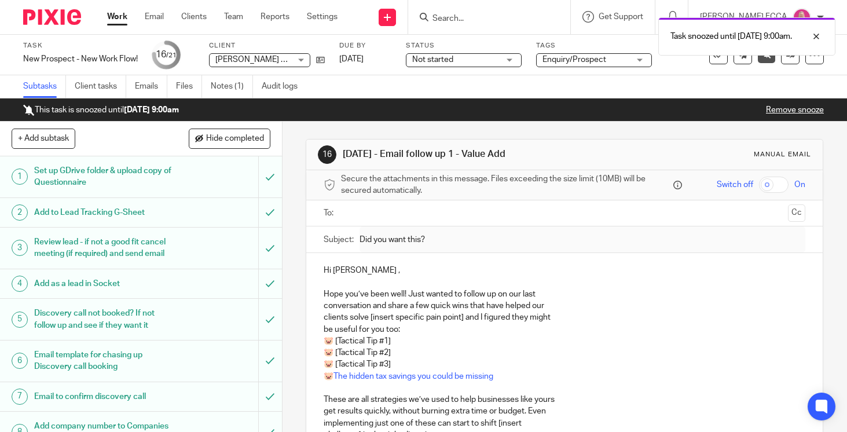
click at [53, 20] on img at bounding box center [52, 17] width 58 height 16
